Goal: Task Accomplishment & Management: Use online tool/utility

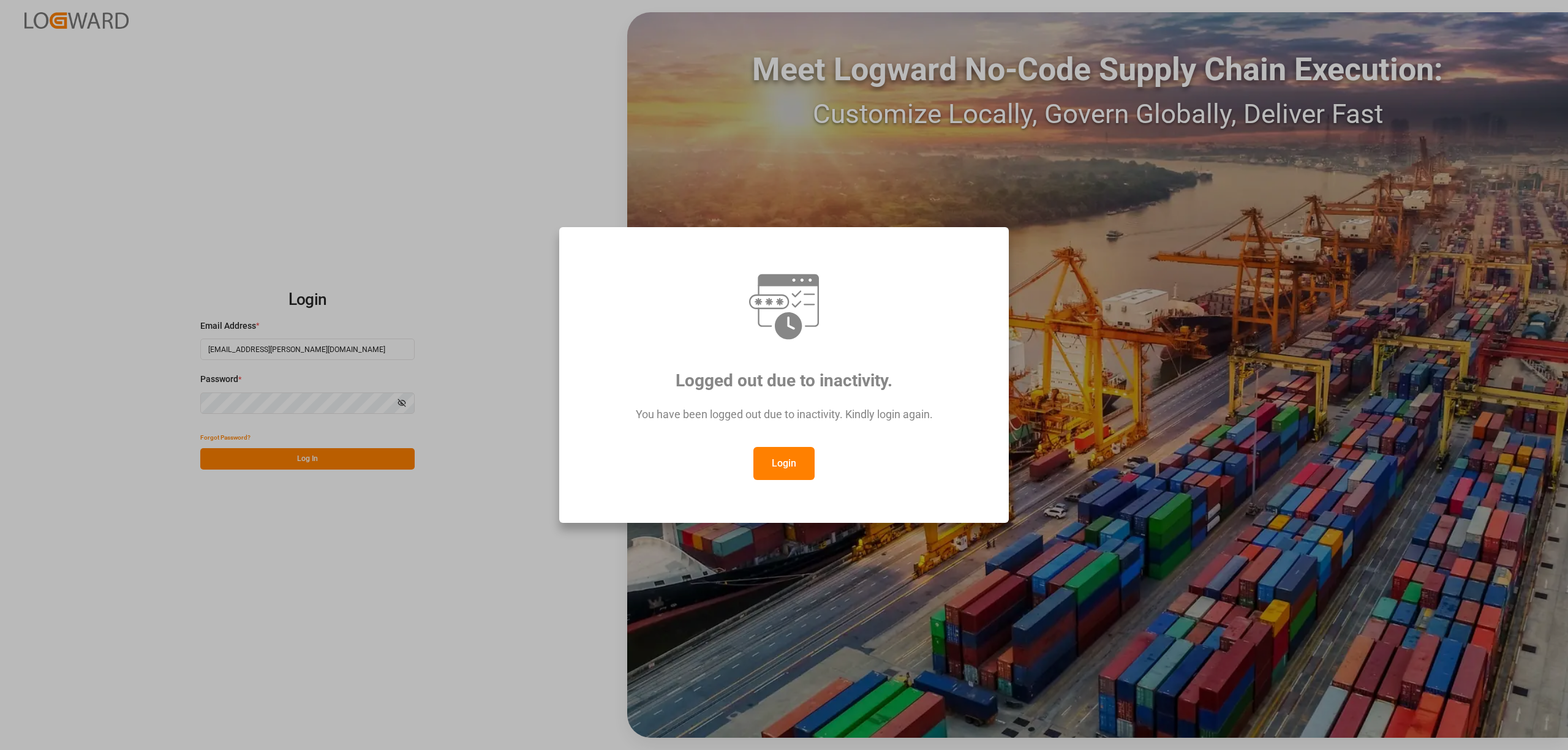
click at [802, 466] on button "Login" at bounding box center [784, 463] width 61 height 33
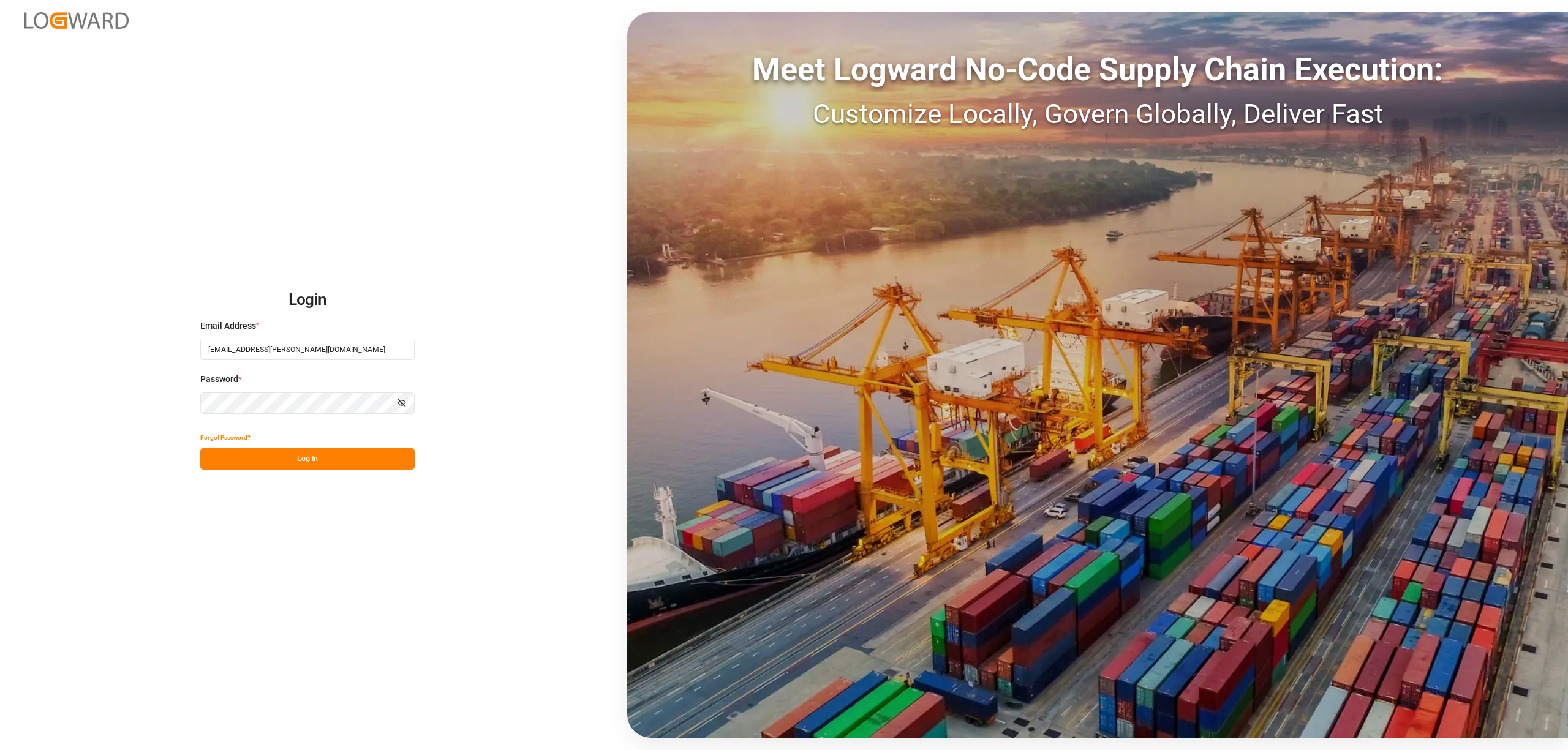
click at [344, 459] on button "Log In" at bounding box center [308, 459] width 215 height 21
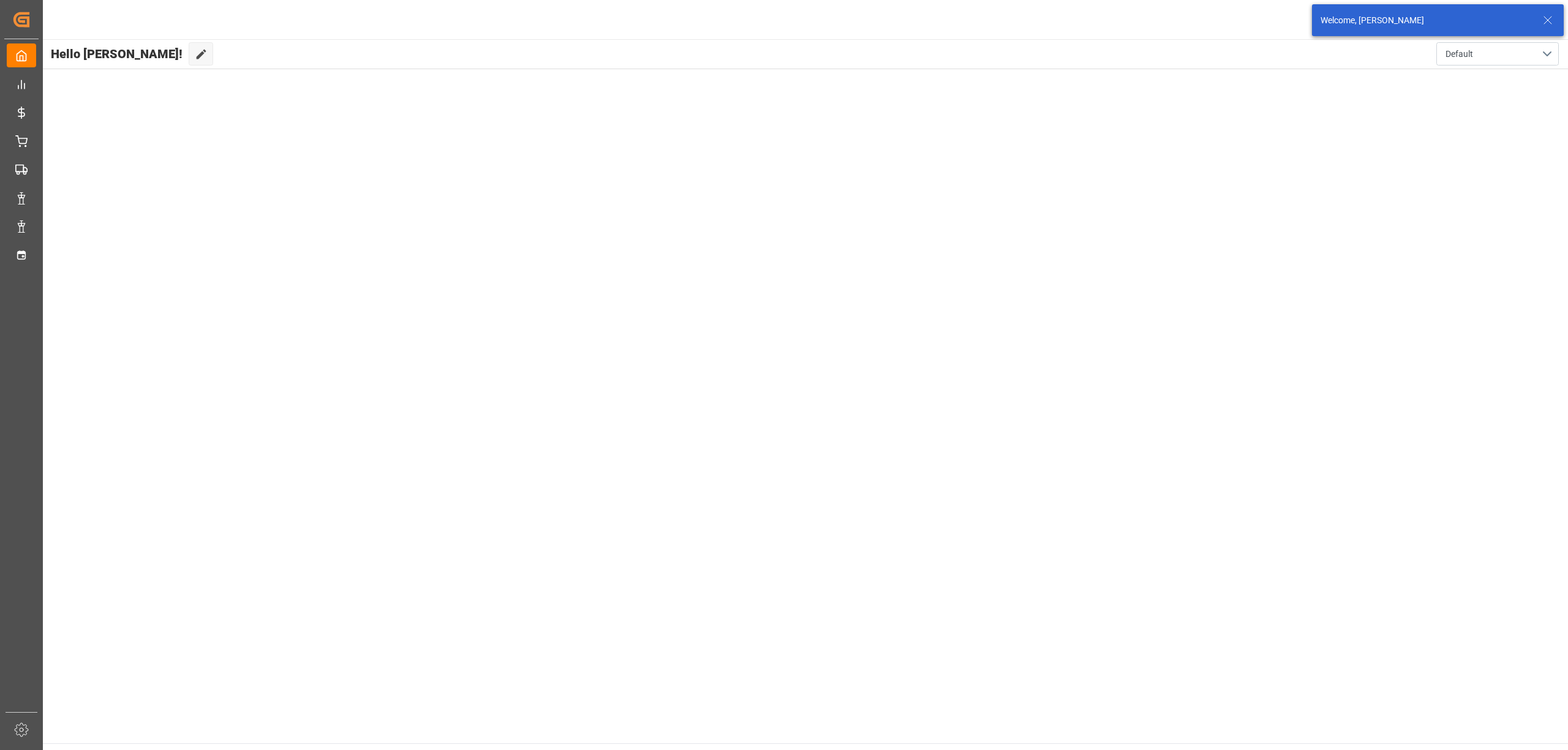
click at [49, 253] on main "Hello [PERSON_NAME]! Edit Cockpit Default" at bounding box center [805, 392] width 1527 height 704
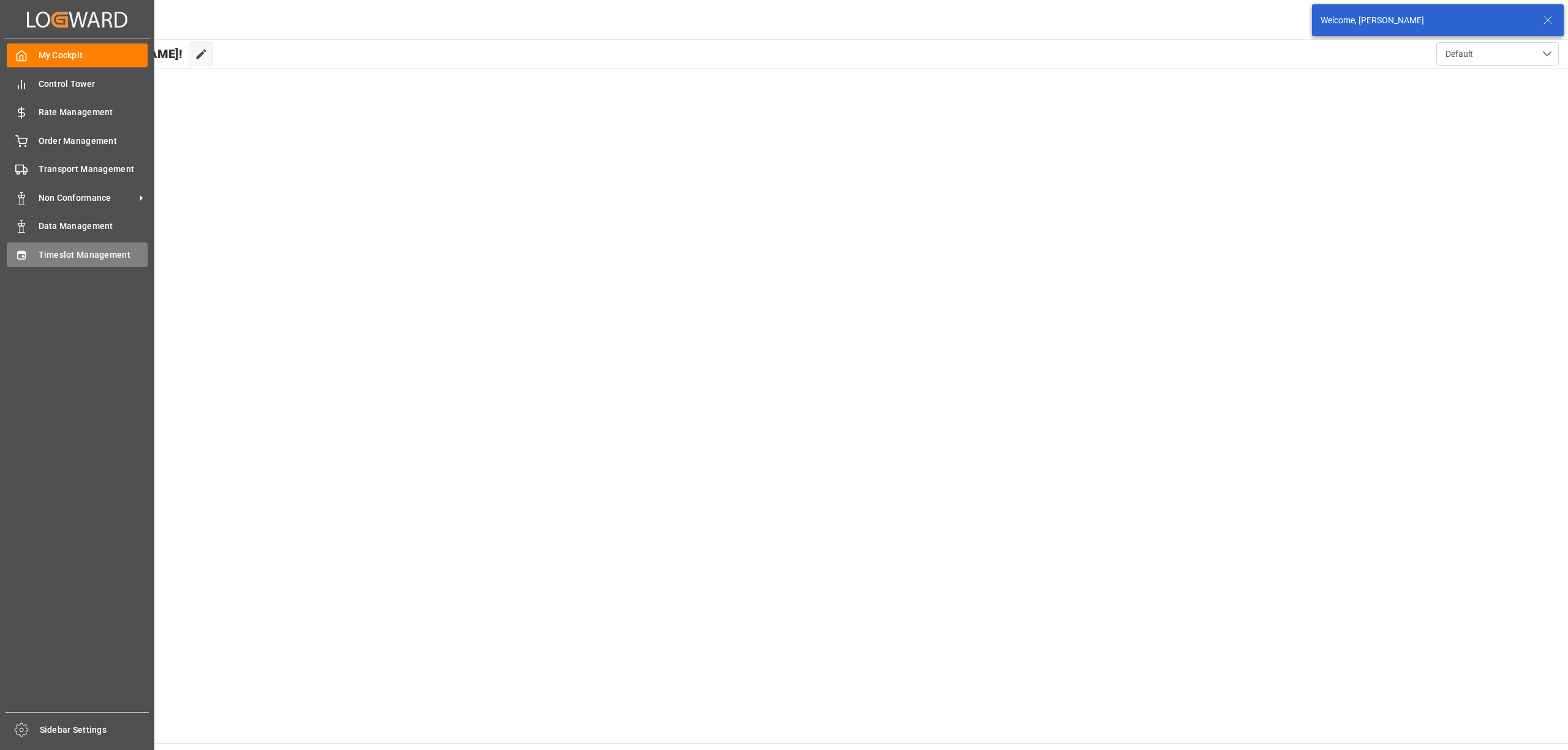
click at [37, 250] on div "Timeslot Management Timeslot Management" at bounding box center [78, 254] width 141 height 24
